Goal: Information Seeking & Learning: Find specific fact

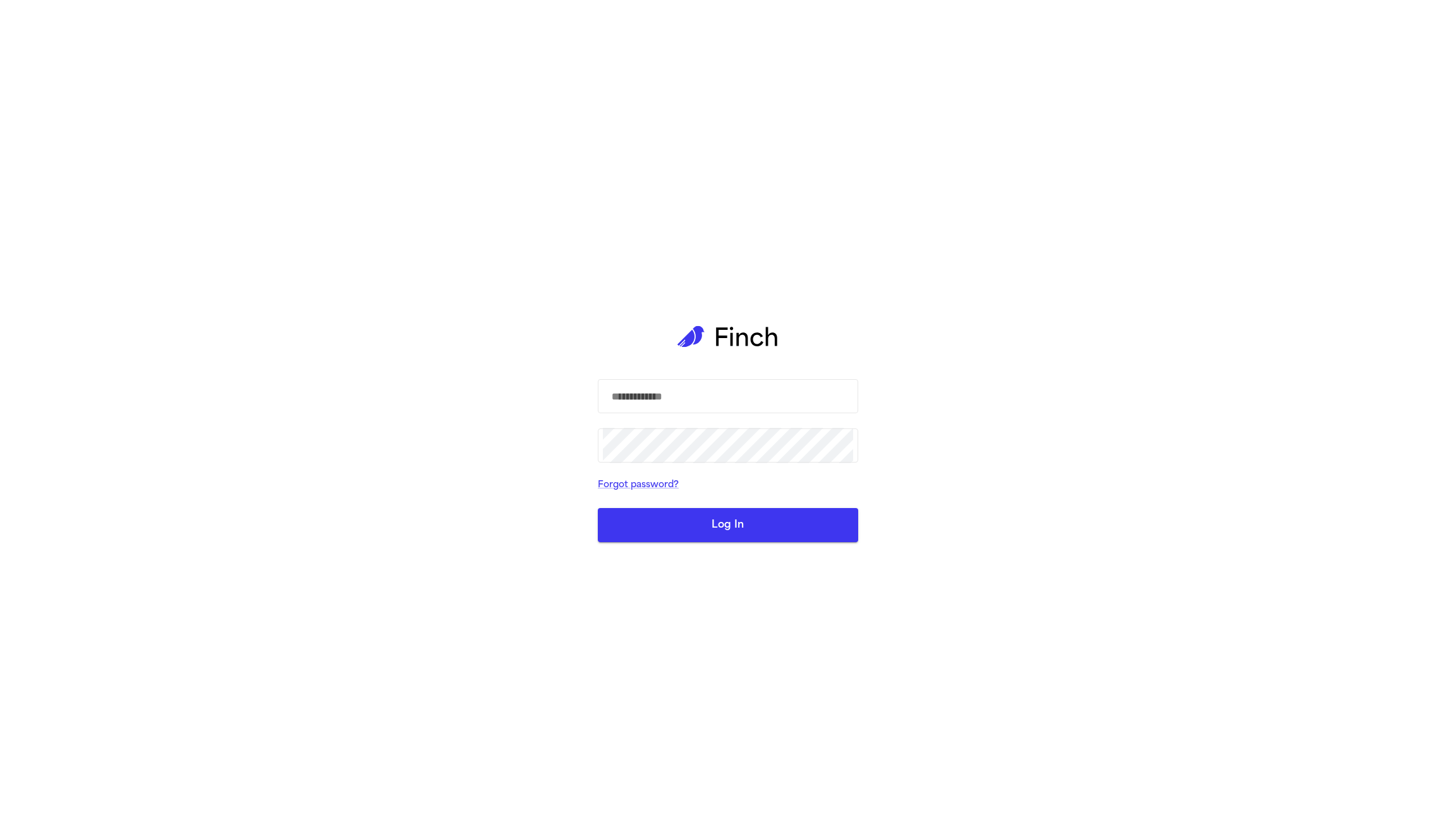
type input "**********"
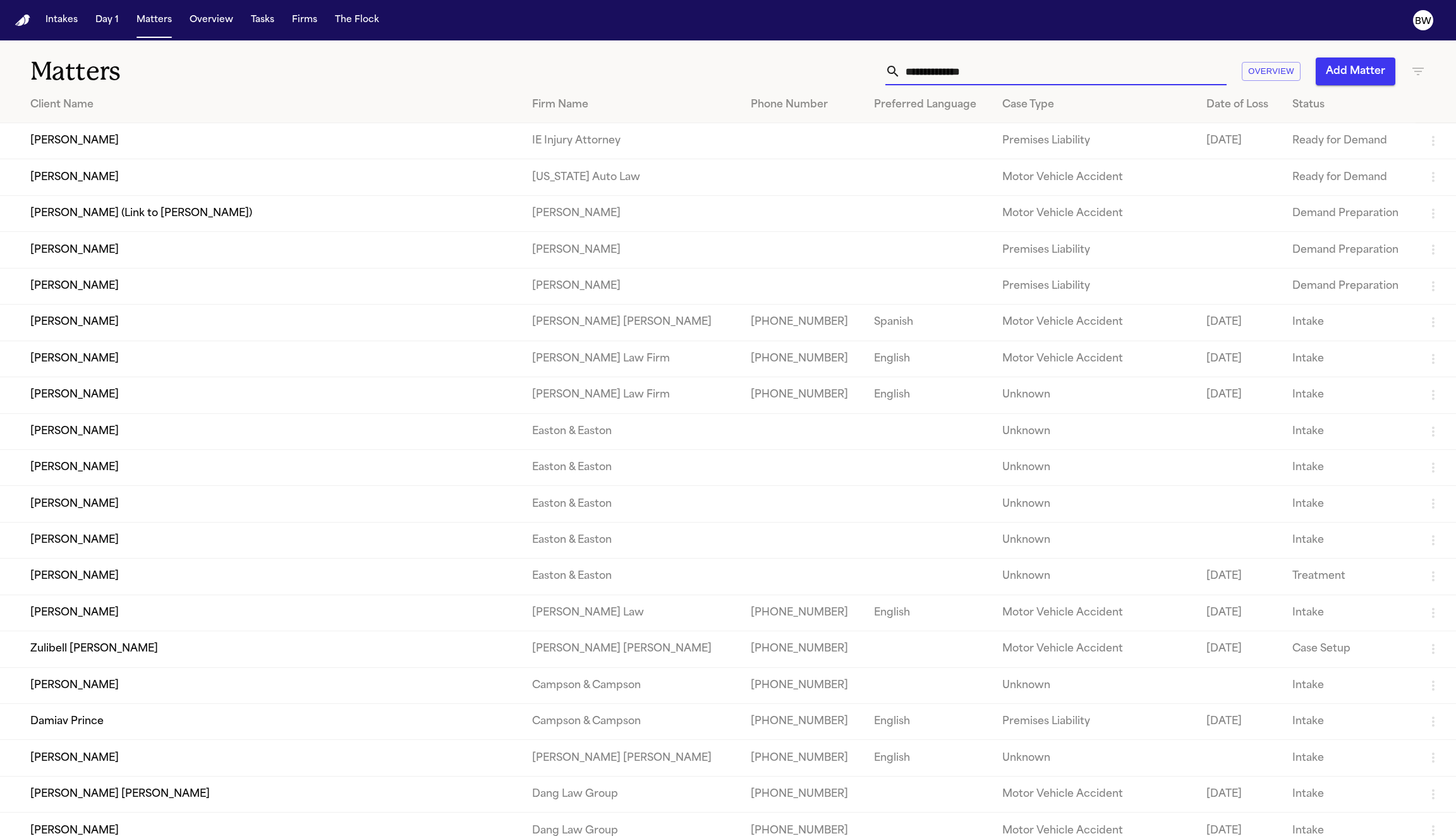
click at [995, 70] on input "text" at bounding box center [1064, 71] width 326 height 28
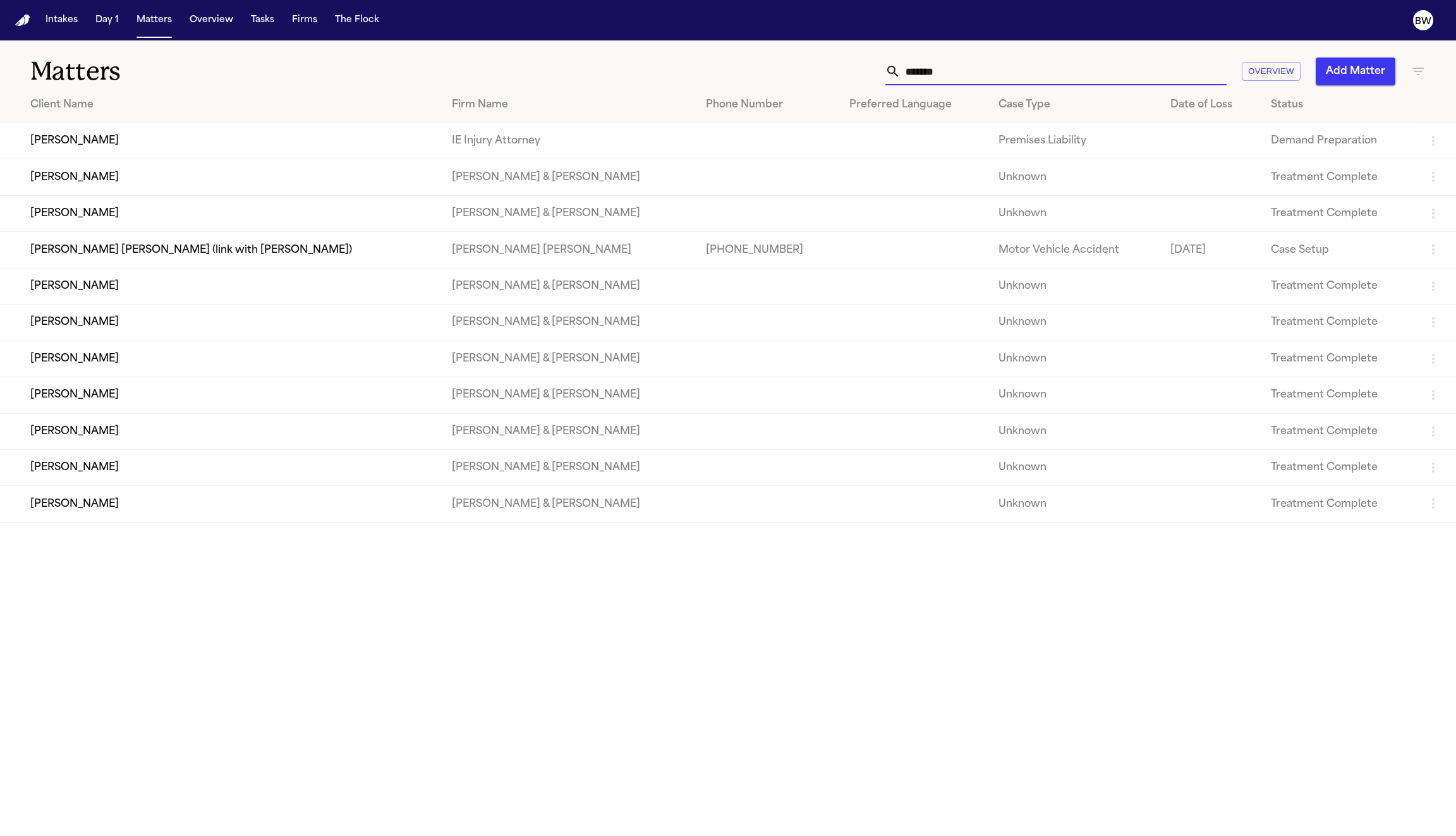
type input "*******"
click at [304, 514] on td "Sonja Boucher" at bounding box center [221, 504] width 442 height 36
click at [283, 434] on td "[PERSON_NAME]" at bounding box center [221, 431] width 442 height 36
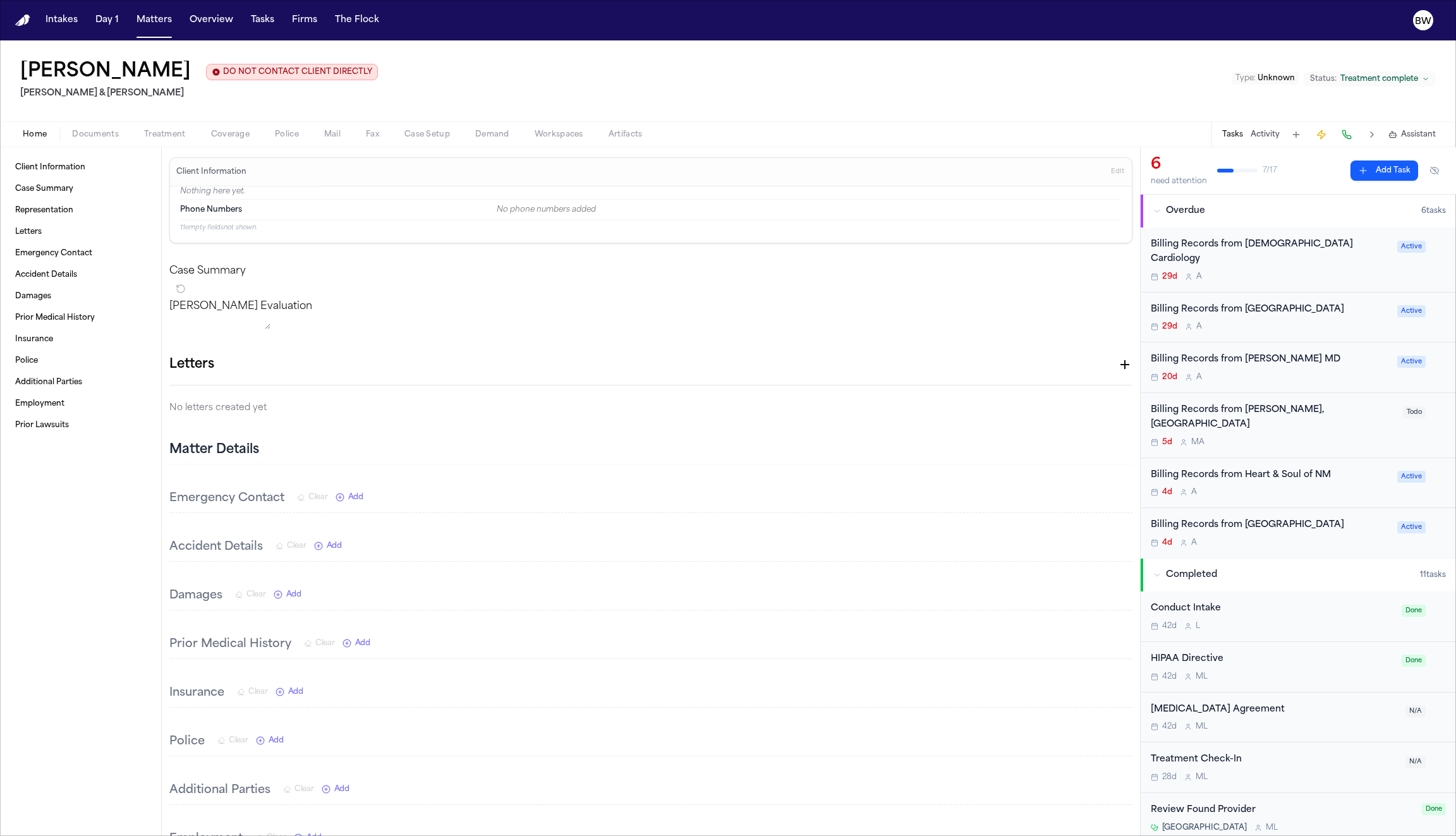
click at [83, 131] on span "Documents" at bounding box center [95, 135] width 47 height 10
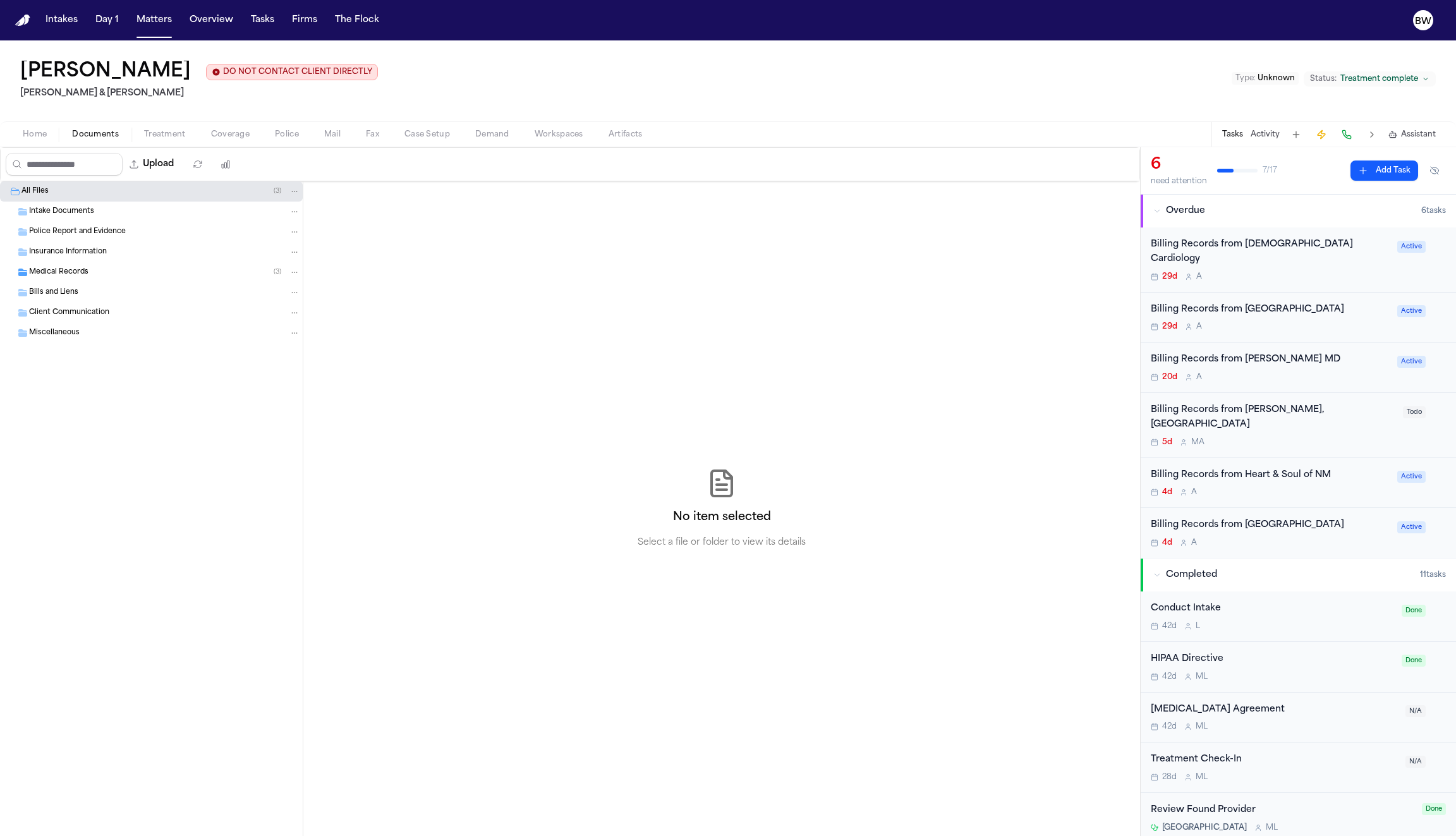
click at [61, 268] on span "Medical Records" at bounding box center [59, 273] width 59 height 11
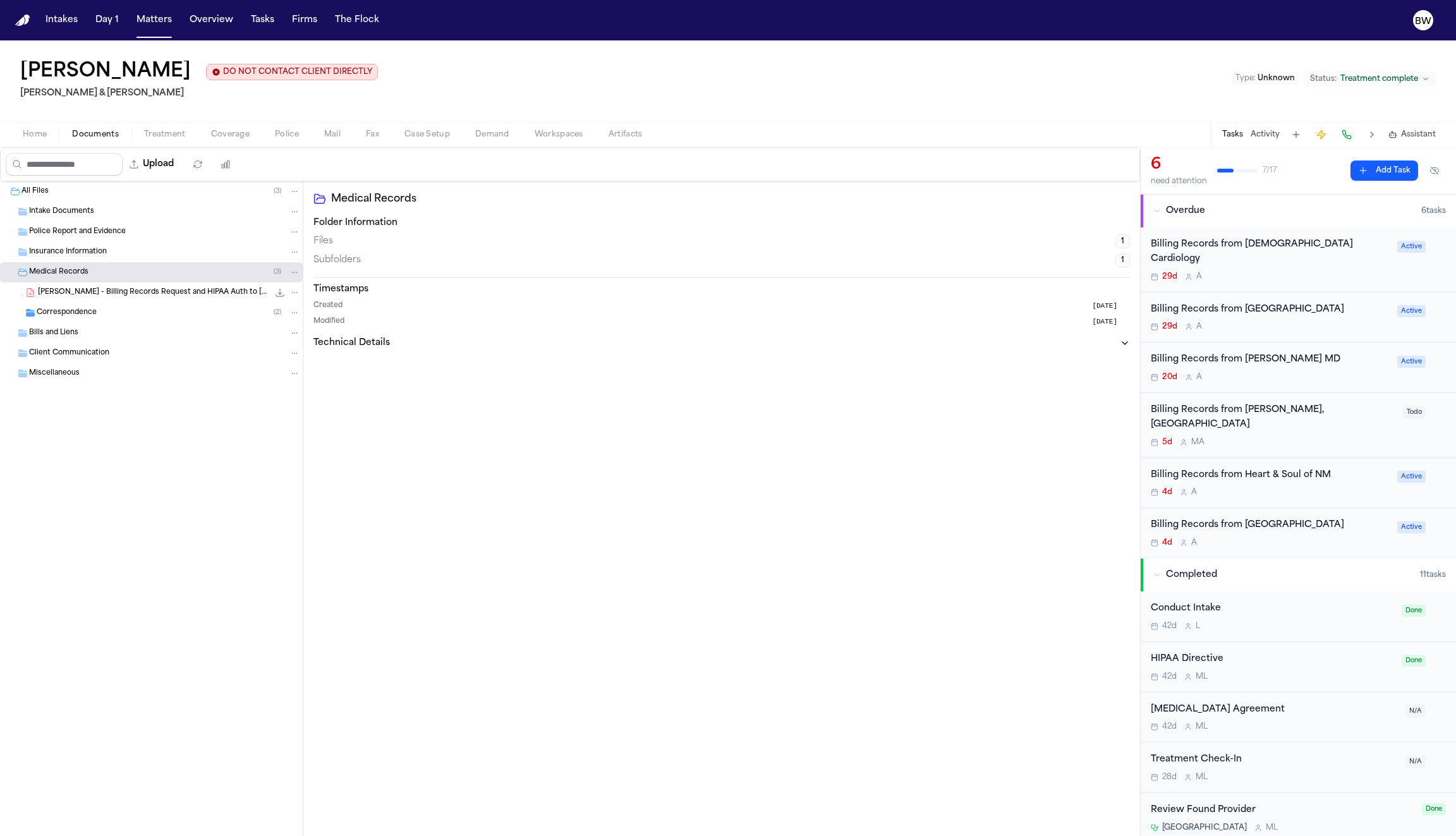
click at [74, 291] on span "A. Martinez - Billing Records Request and HIPAA Auth to Roland Sanchez MD - 7.2…" at bounding box center [153, 293] width 230 height 11
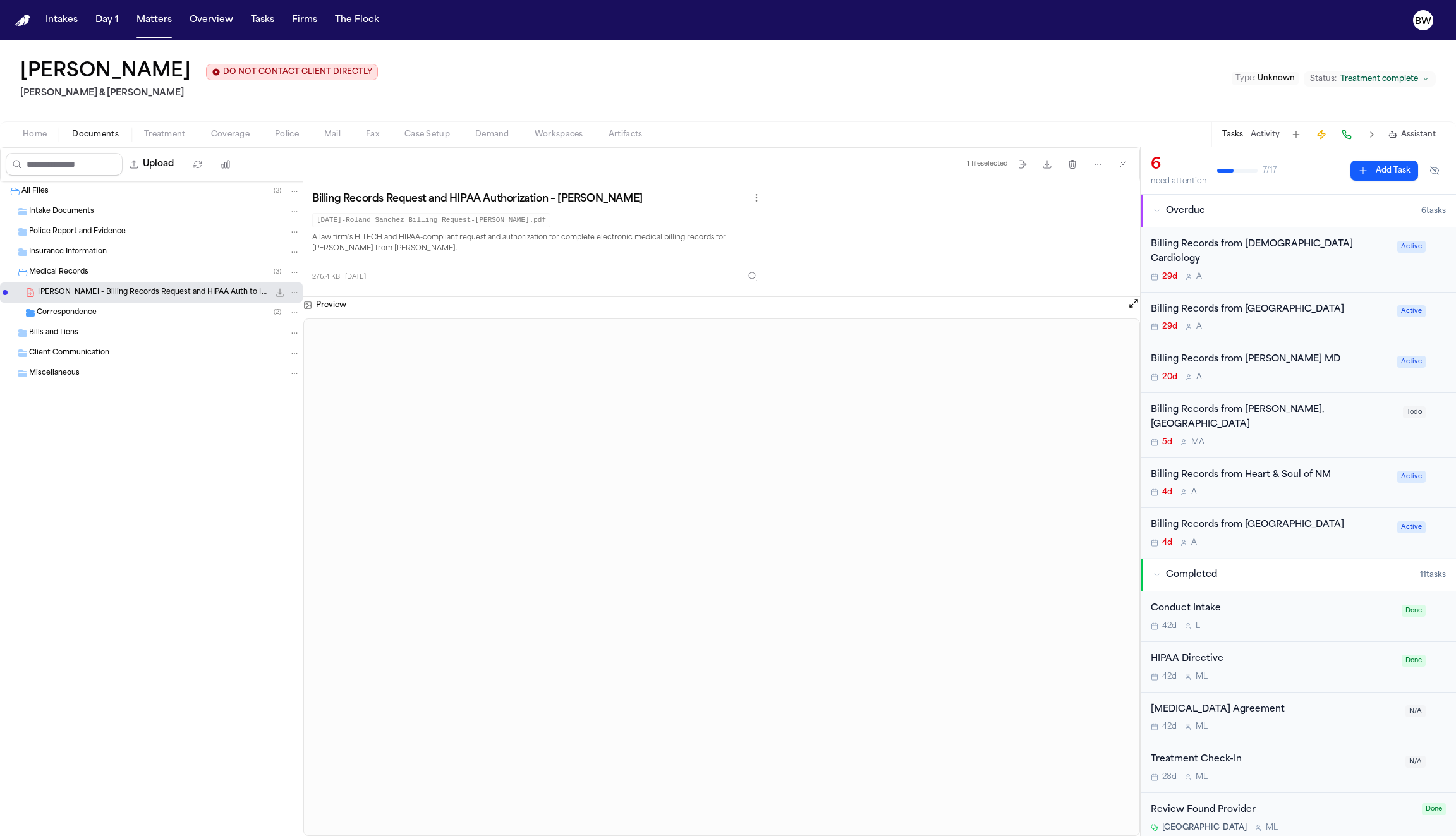
click at [124, 320] on div "Correspondence ( 2 )" at bounding box center [151, 313] width 302 height 21
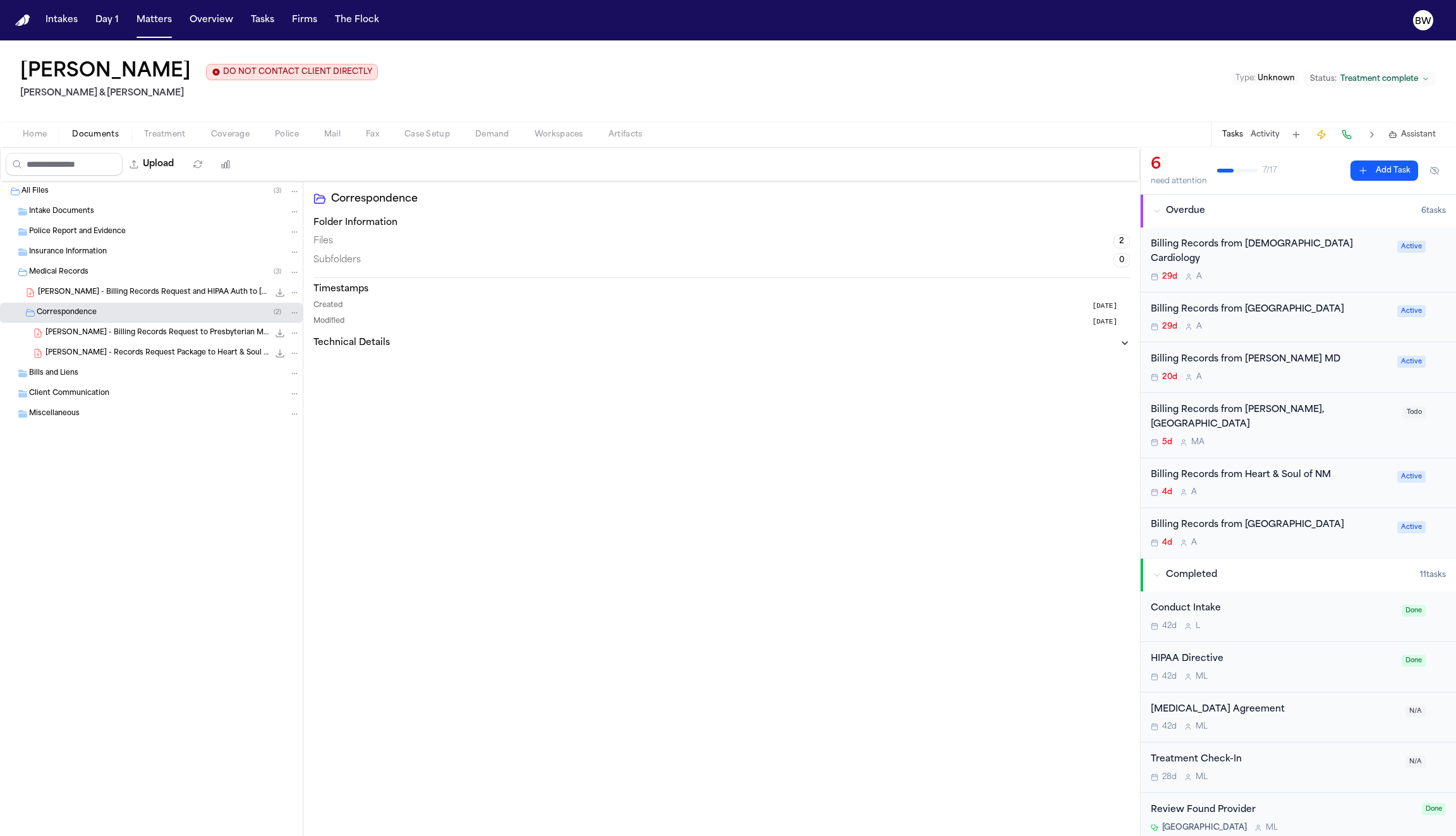
click at [129, 340] on div "A. Martinez - Billing Records Request to Presbyterian Medical Services - 7.22.2…" at bounding box center [173, 333] width 255 height 13
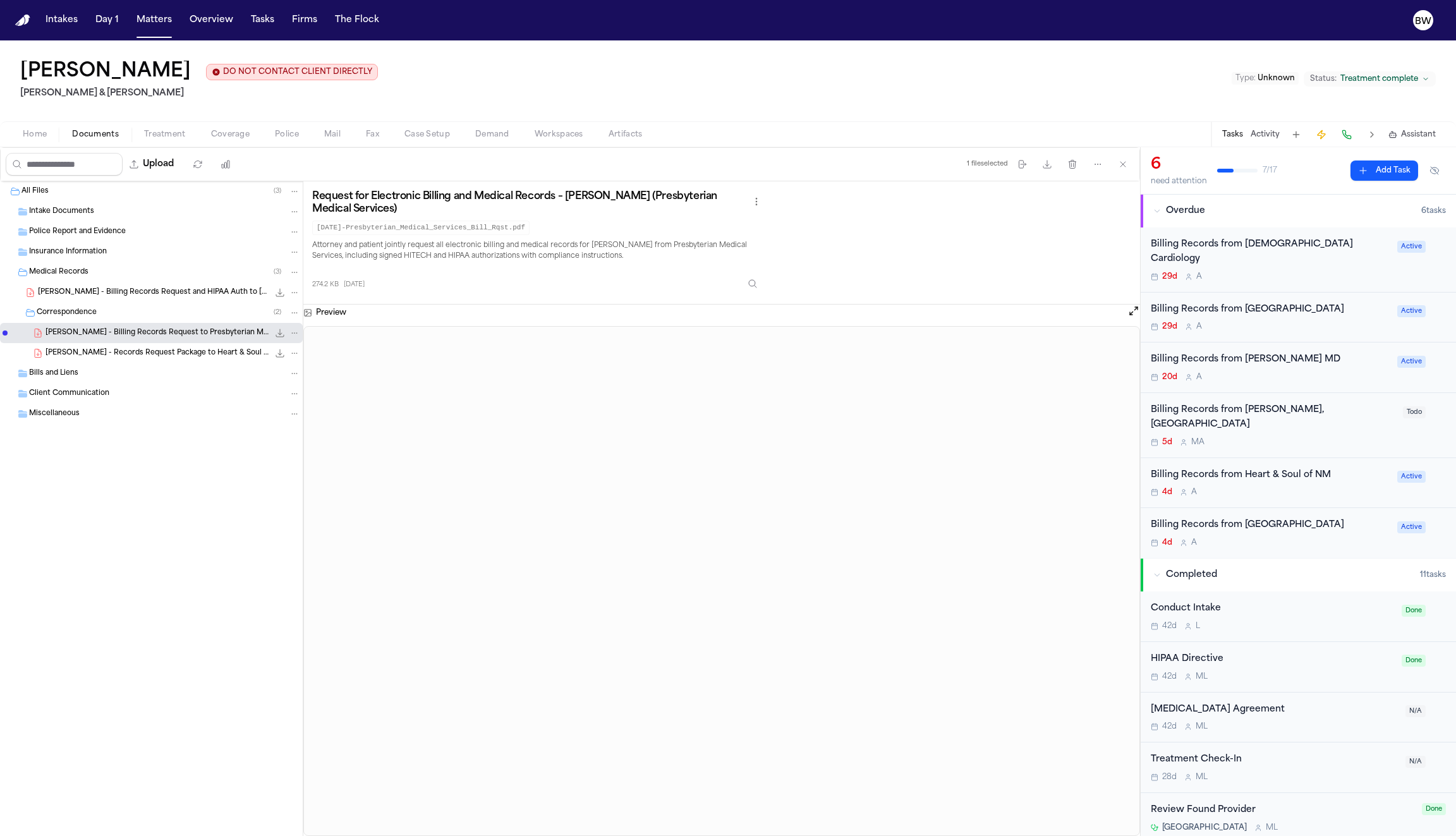
click at [86, 348] on span "[PERSON_NAME] - Records Request Package to Heart & Soul of NM - [DATE]" at bounding box center [157, 354] width 223 height 11
click at [70, 297] on span "A. Martinez - Billing Records Request and HIPAA Auth to Roland Sanchez MD - 7.2…" at bounding box center [153, 293] width 230 height 11
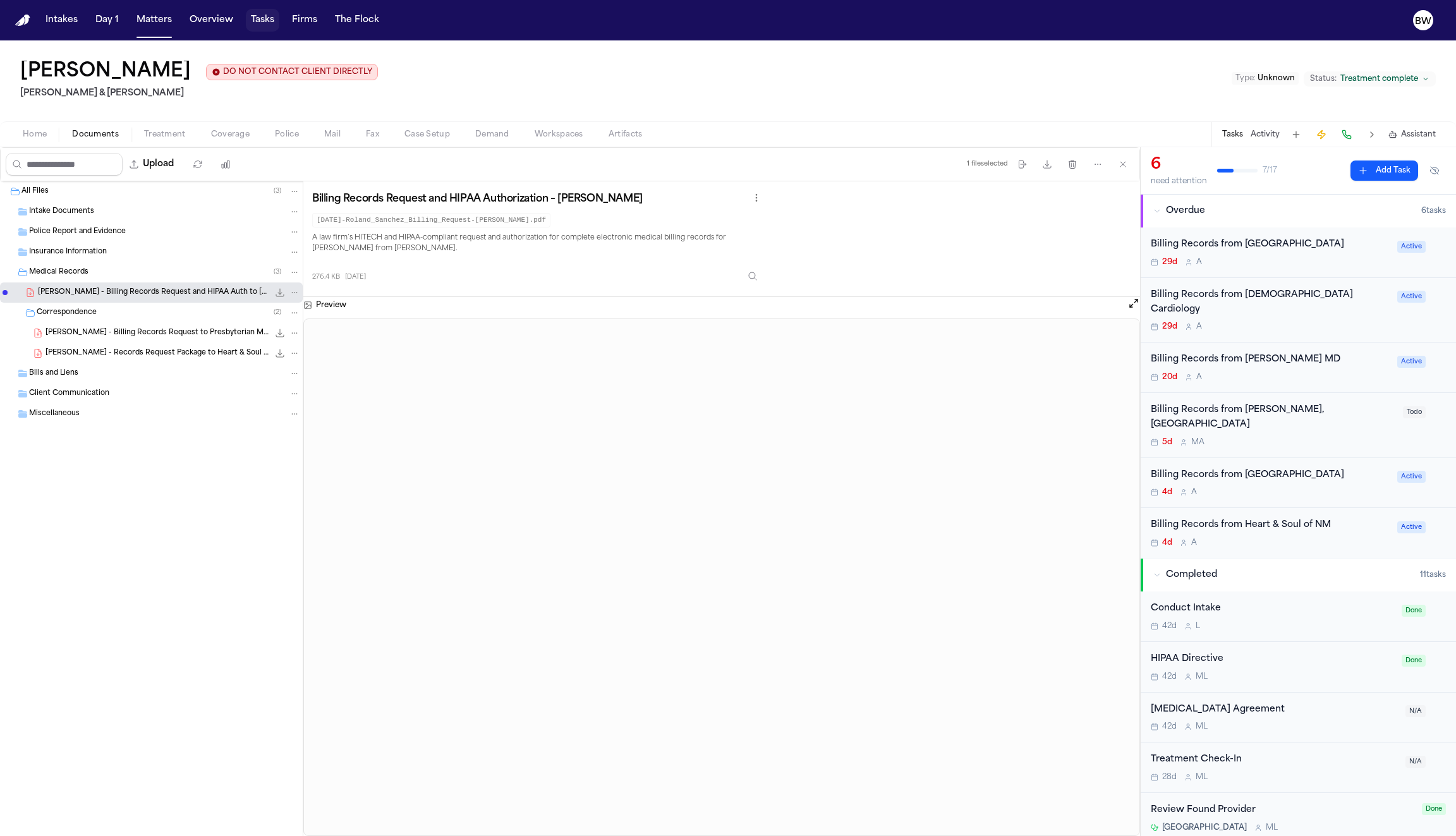
click at [257, 20] on button "Tasks" at bounding box center [263, 20] width 33 height 23
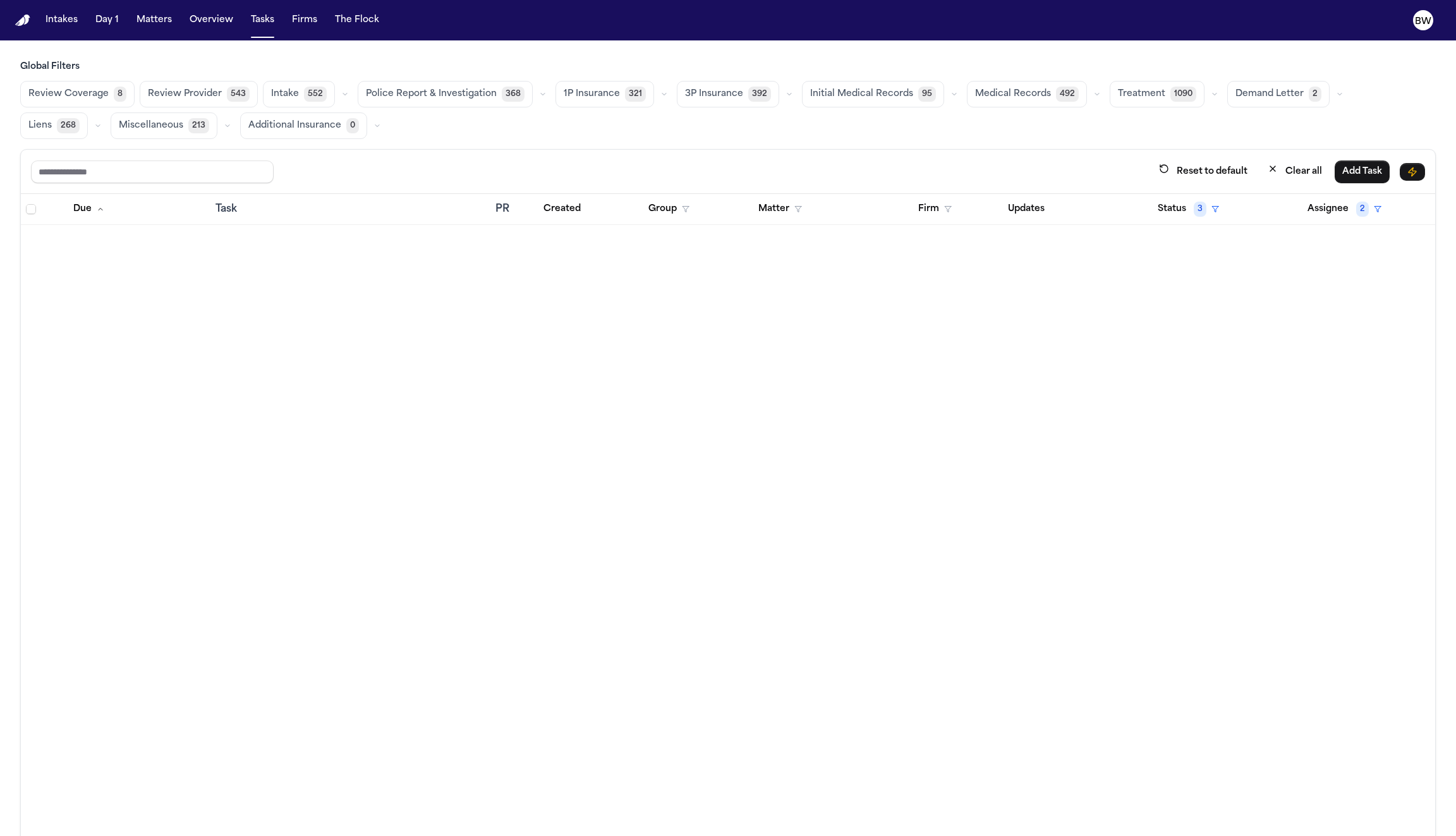
click at [835, 96] on span "Initial Medical Records" at bounding box center [861, 94] width 103 height 13
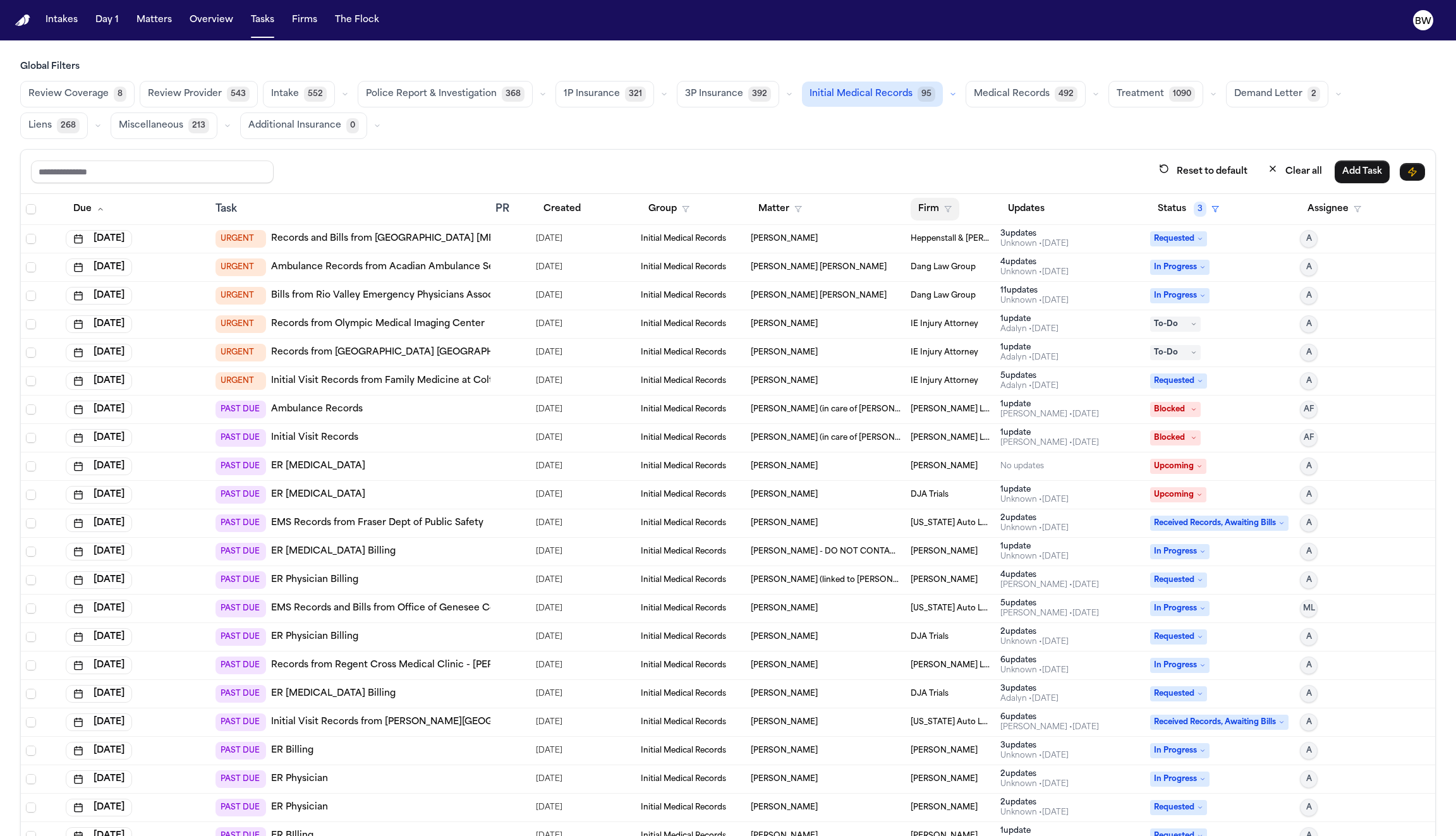
click at [918, 204] on button "Firm" at bounding box center [934, 209] width 48 height 23
click at [948, 240] on input "text" at bounding box center [993, 239] width 149 height 23
type input "*******"
click at [857, 89] on div "Global Filters Review Coverage 8 Review Provider 543 Intake 552 Police Report &…" at bounding box center [728, 477] width 1416 height 831
click at [857, 93] on span "Initial Medical Records" at bounding box center [861, 94] width 103 height 13
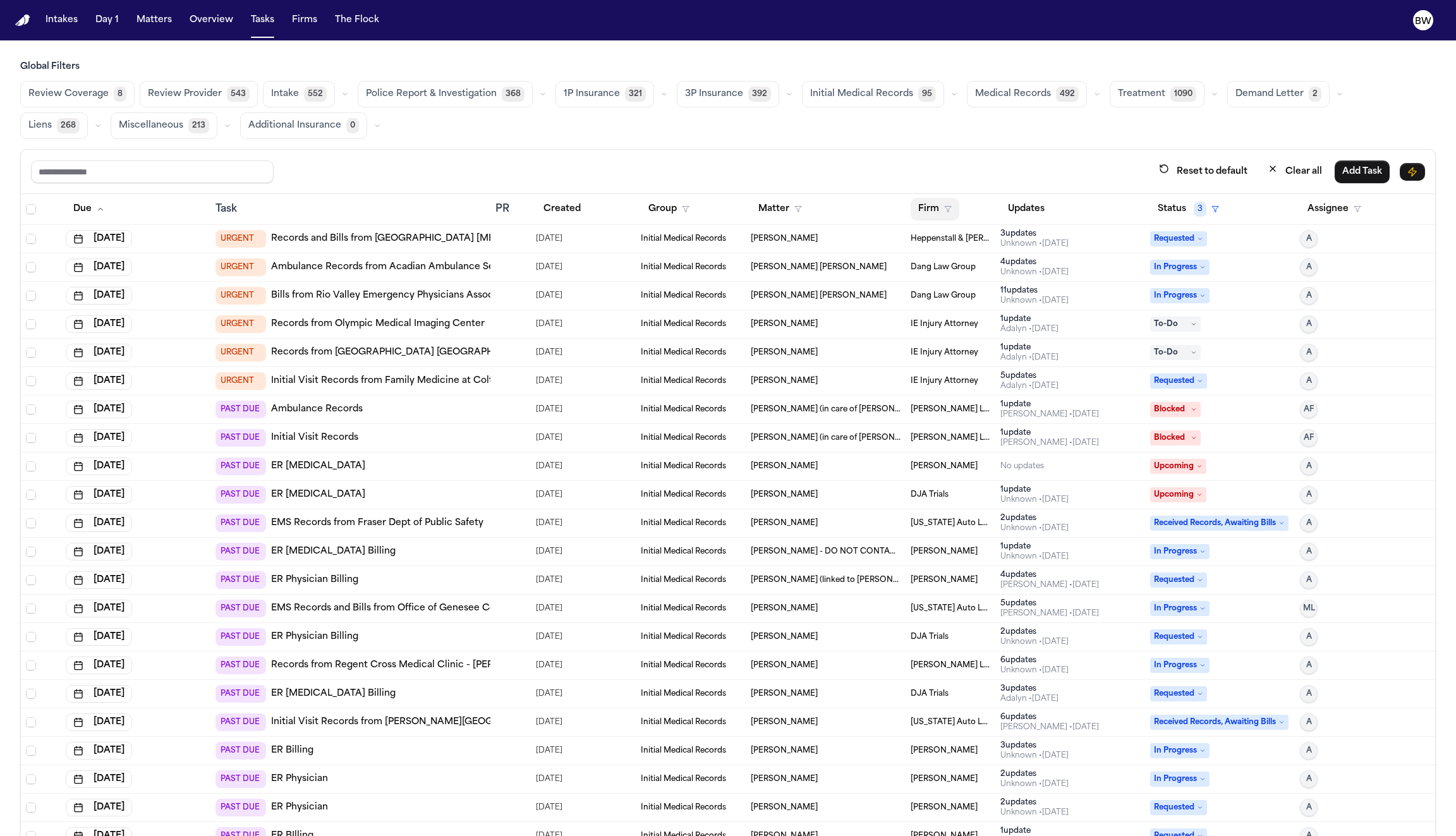
click at [929, 206] on button "Firm" at bounding box center [934, 209] width 48 height 23
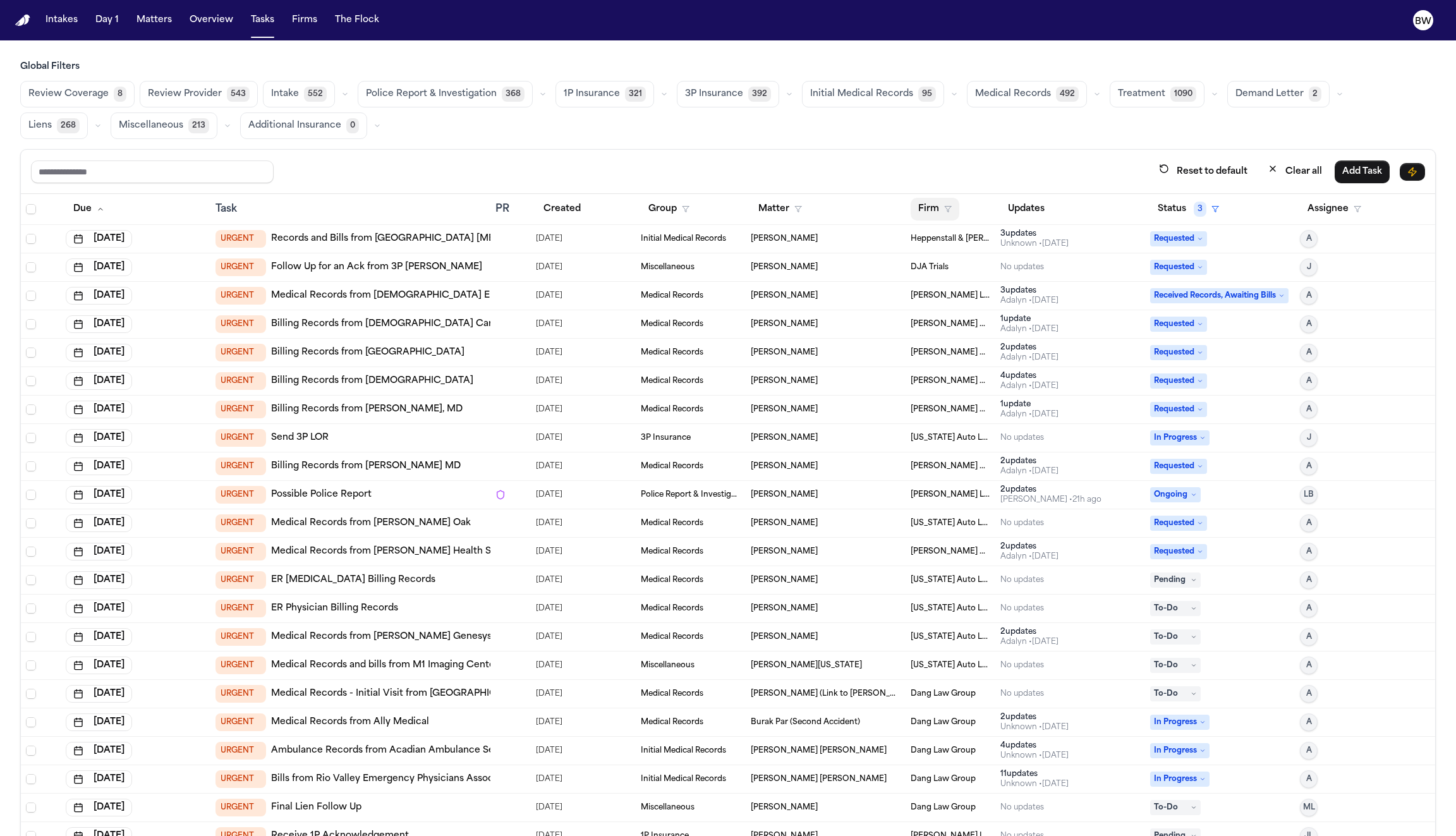
click at [929, 206] on button "Firm" at bounding box center [934, 209] width 48 height 23
click at [941, 243] on input "text" at bounding box center [1004, 239] width 172 height 23
type input "*******"
click at [935, 274] on div "[PERSON_NAME] & [PERSON_NAME]" at bounding box center [1004, 272] width 167 height 15
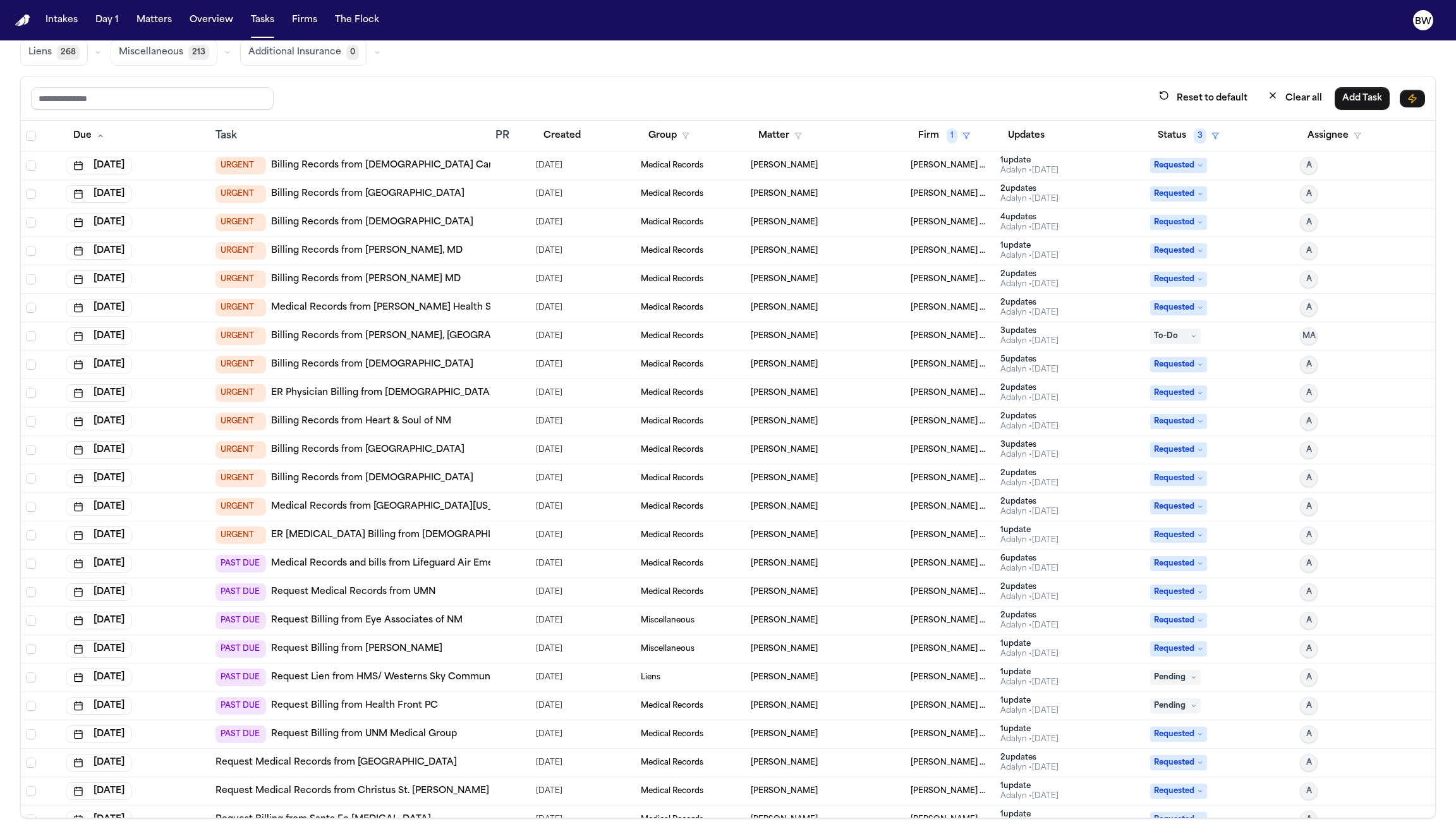
click at [377, 166] on link "Billing Records from Presbyterian Cardiology" at bounding box center [397, 165] width 254 height 13
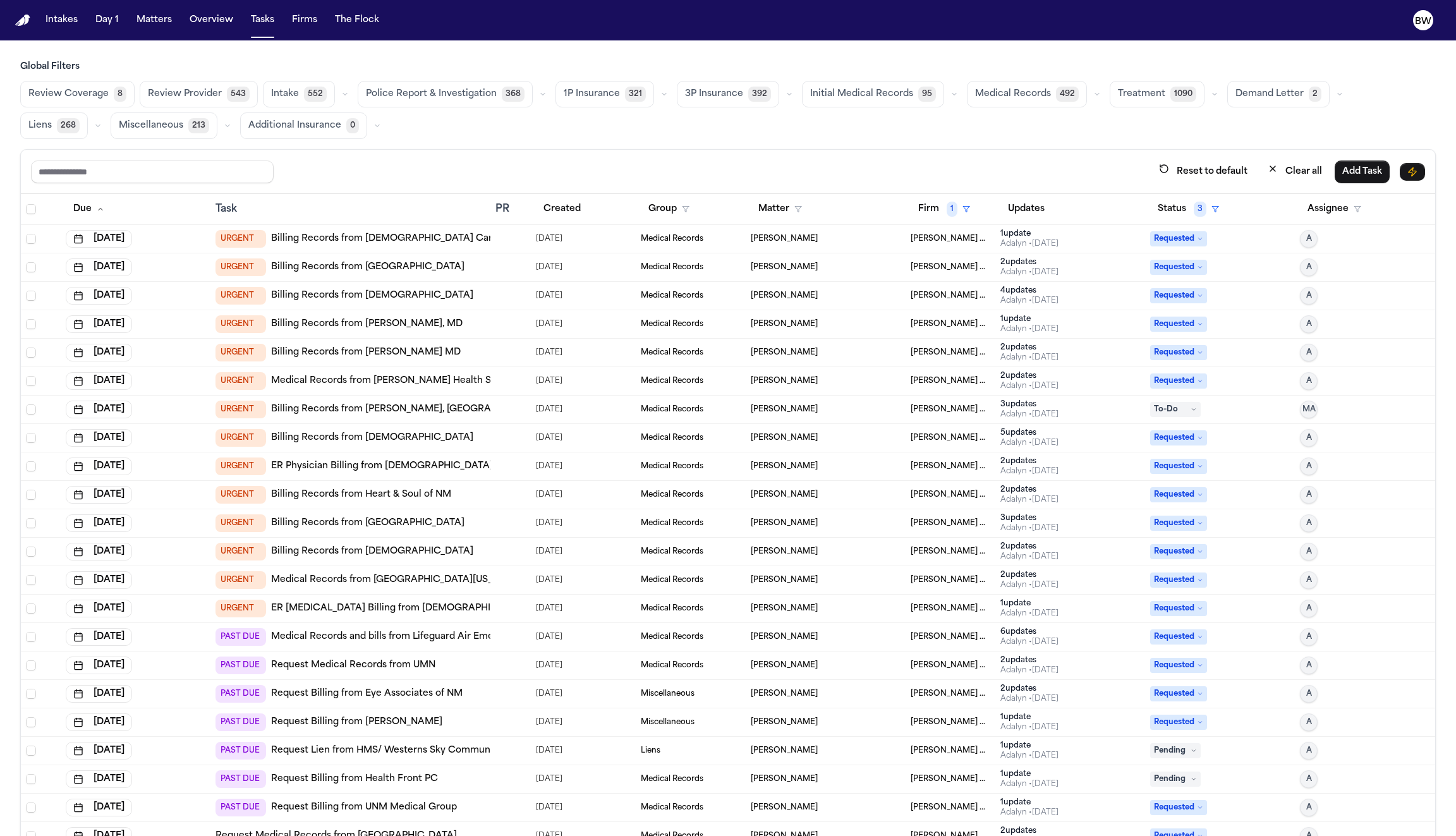
click at [318, 234] on link "Billing Records from Presbyterian Cardiology" at bounding box center [397, 239] width 254 height 13
click at [333, 264] on link "Billing Records from Presbyterian Rust Medical Center" at bounding box center [367, 268] width 193 height 13
click at [344, 298] on link "Billing Records from Presbyterian" at bounding box center [371, 296] width 202 height 13
click at [359, 405] on link "Billing Records from Luanne Templeton, LPCC" at bounding box center [408, 409] width 275 height 13
click at [773, 205] on button "Matter" at bounding box center [780, 209] width 59 height 23
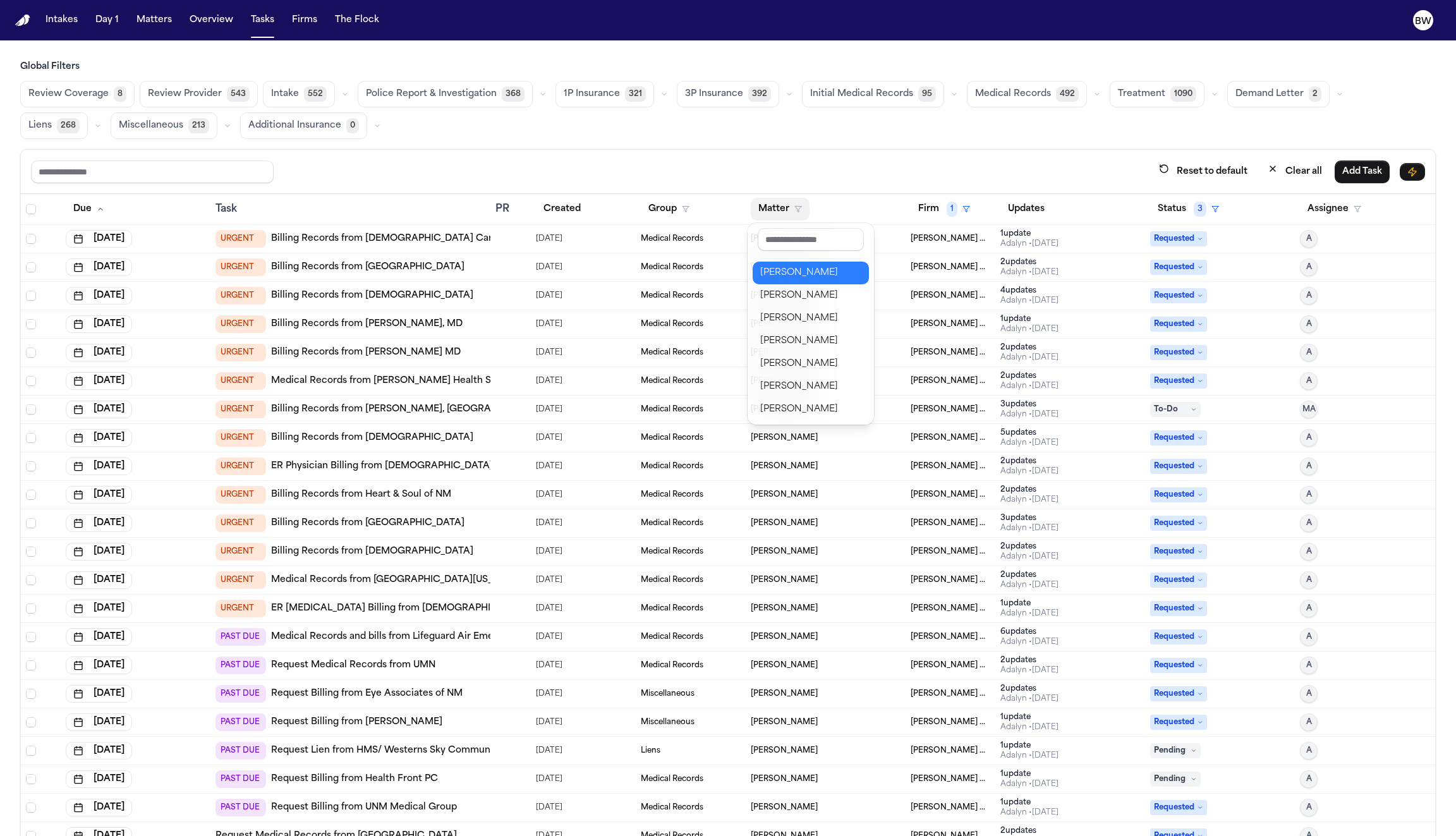
click at [791, 270] on div "[PERSON_NAME]" at bounding box center [811, 272] width 101 height 15
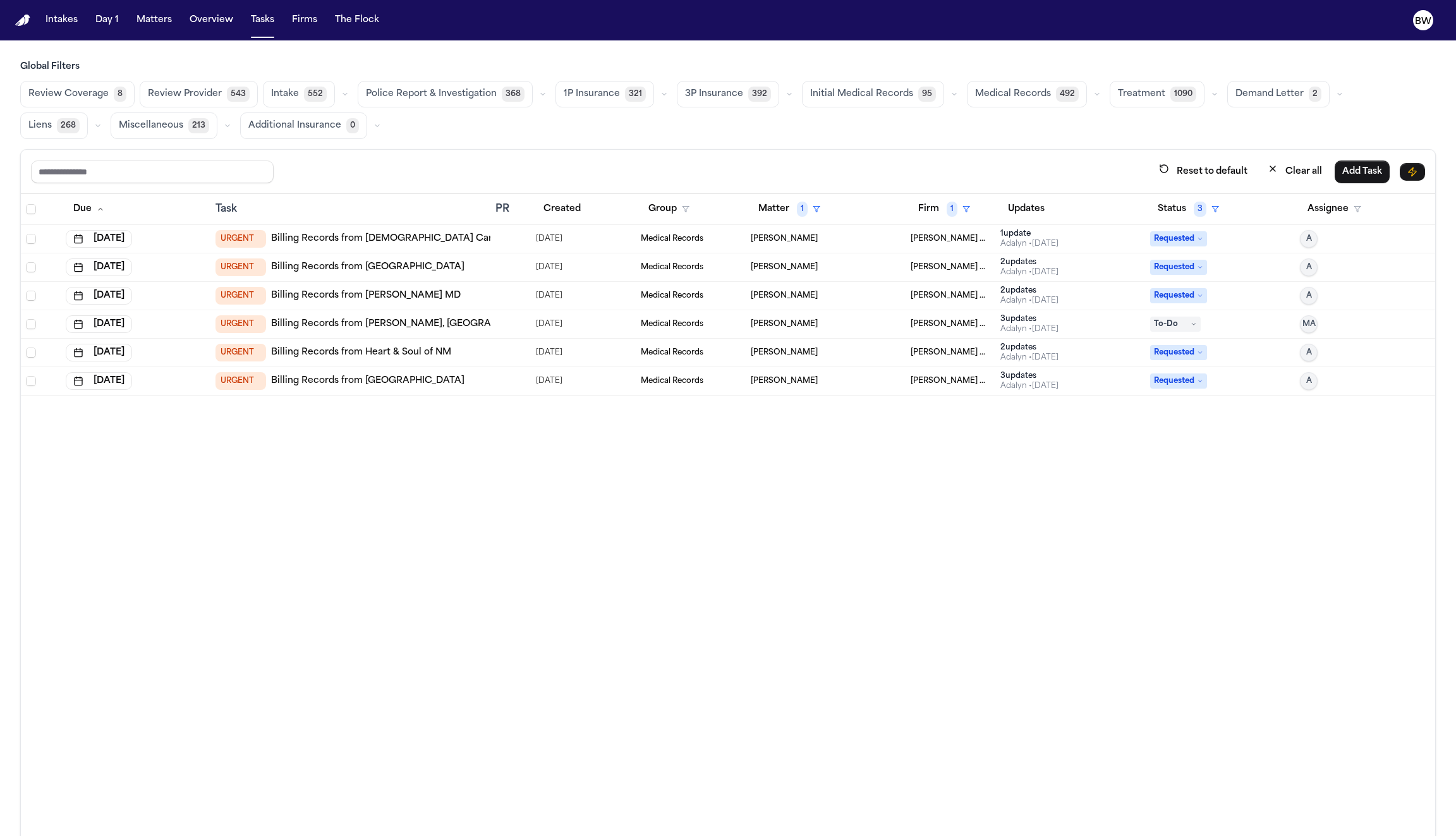
click at [392, 318] on link "Billing Records from Luanne Templeton, LPCC" at bounding box center [408, 325] width 275 height 13
click at [406, 352] on link "Billing Records from Heart & Soul of NM" at bounding box center [361, 352] width 181 height 13
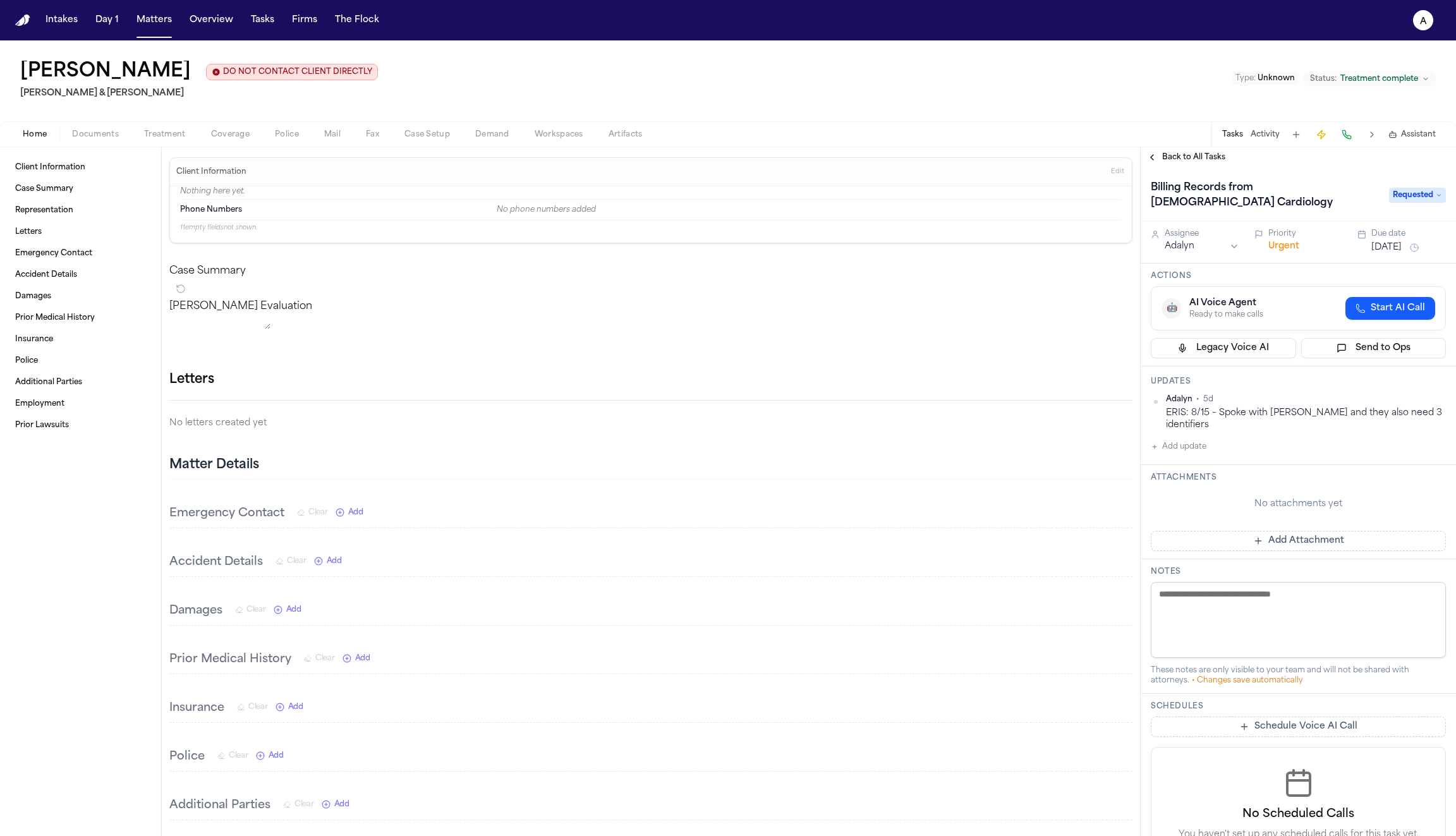
click at [1247, 414] on div "ERIS: 8/15 – Spoke with [PERSON_NAME] and they also need 3 identifiers" at bounding box center [1306, 419] width 280 height 25
drag, startPoint x: 1167, startPoint y: 412, endPoint x: 1424, endPoint y: 410, distance: 257.0
click at [1424, 410] on div "ERIS: 8/15 – Spoke with Sue and they also need 3 identifiers" at bounding box center [1306, 419] width 280 height 25
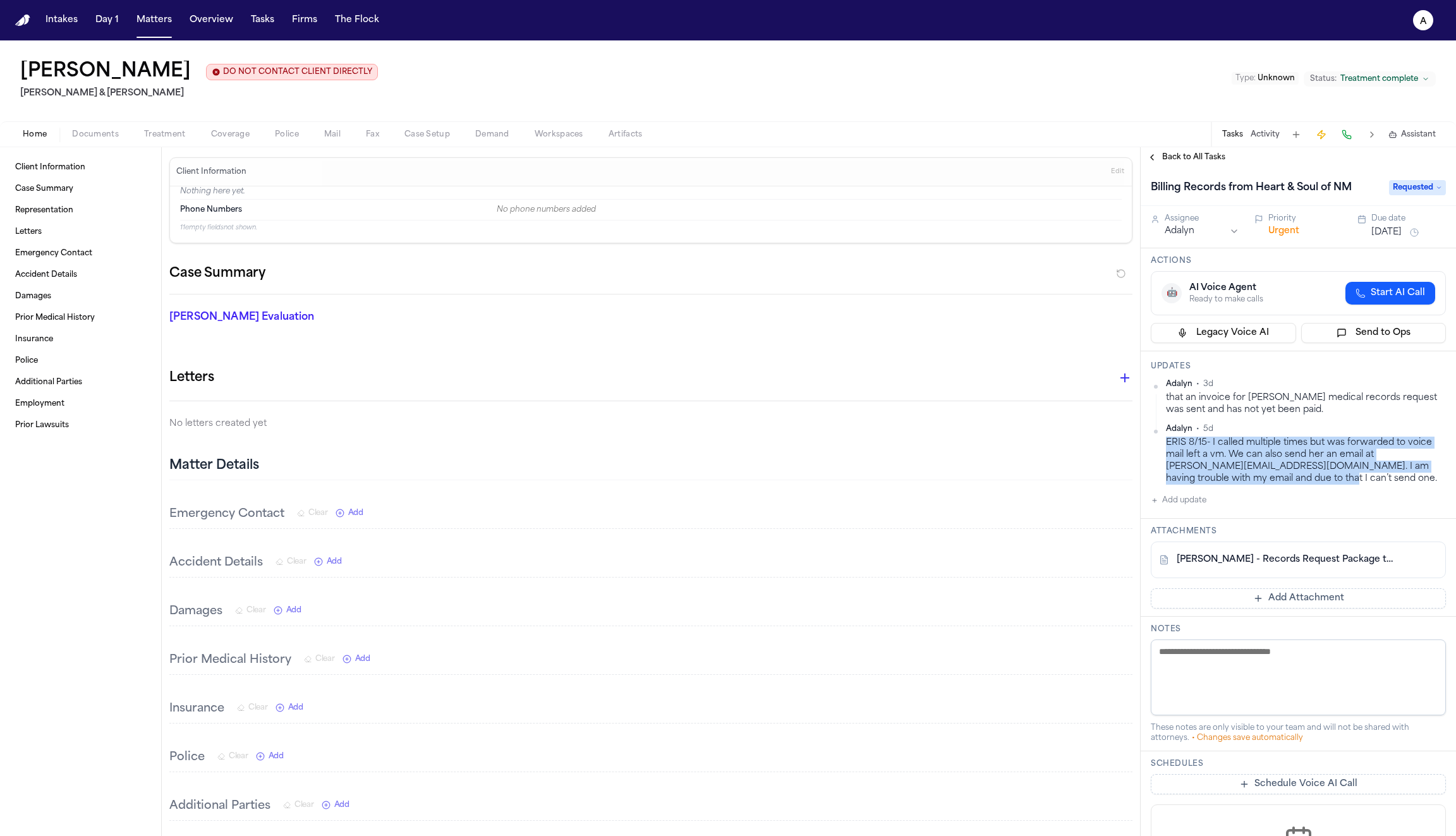
drag, startPoint x: 1313, startPoint y: 480, endPoint x: 1162, endPoint y: 447, distance: 154.6
click at [1162, 447] on div "Adalyn • 5d ERIS 8/15- I called multiple times but was forwarded to voice mail …" at bounding box center [1298, 454] width 295 height 61
copy div "ERIS 8/15- I called multiple times but was forwarded to voice mail left a vm. W…"
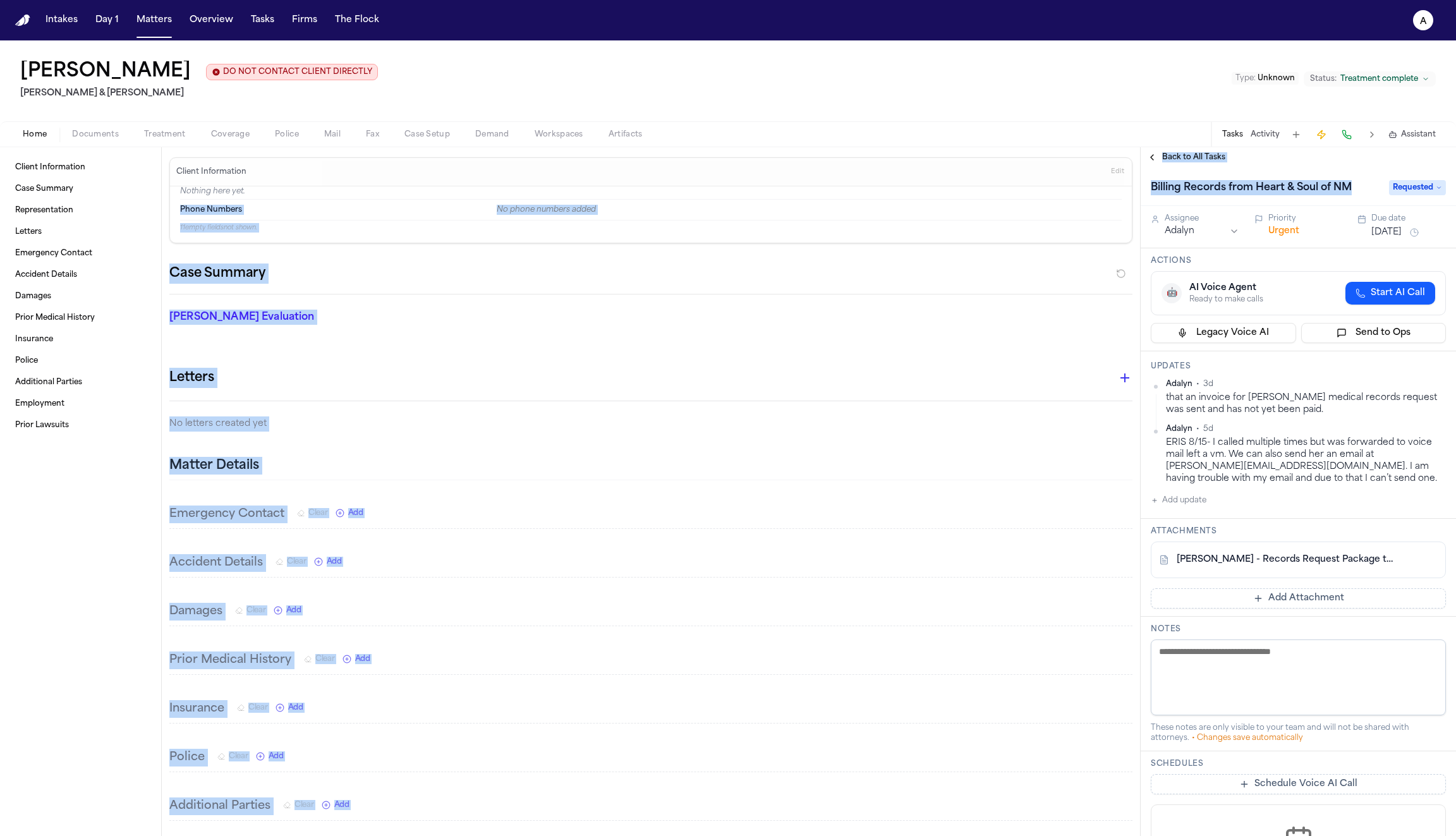
drag, startPoint x: 1357, startPoint y: 190, endPoint x: 1137, endPoint y: 191, distance: 220.0
click at [1137, 191] on div "Client Information Case Summary Representation Letters Emergency Contact Accide…" at bounding box center [728, 492] width 1456 height 689
click at [1209, 190] on h1 "Billing Records from Heart & Soul of NM" at bounding box center [1251, 188] width 211 height 21
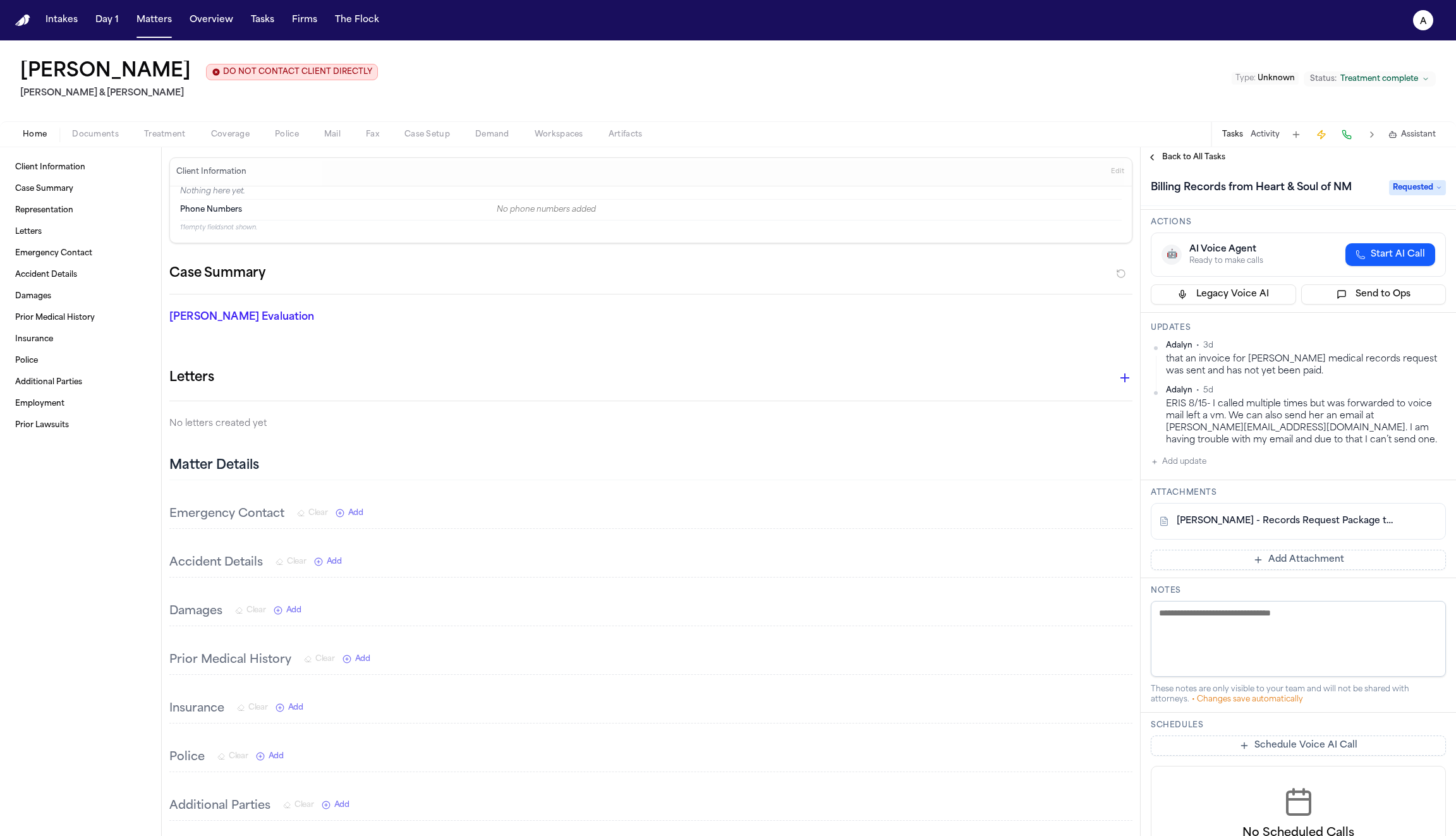
scroll to position [38, 0]
